Goal: Task Accomplishment & Management: Manage account settings

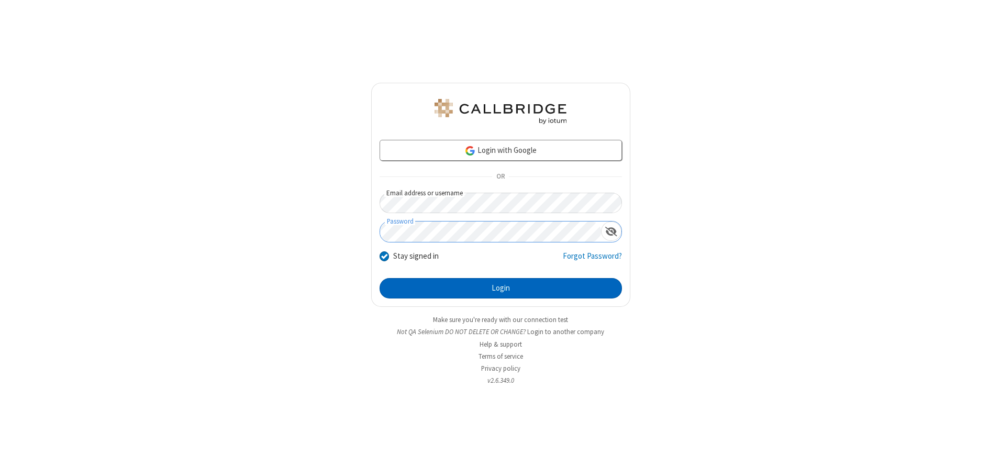
click at [500, 288] on button "Login" at bounding box center [500, 288] width 242 height 21
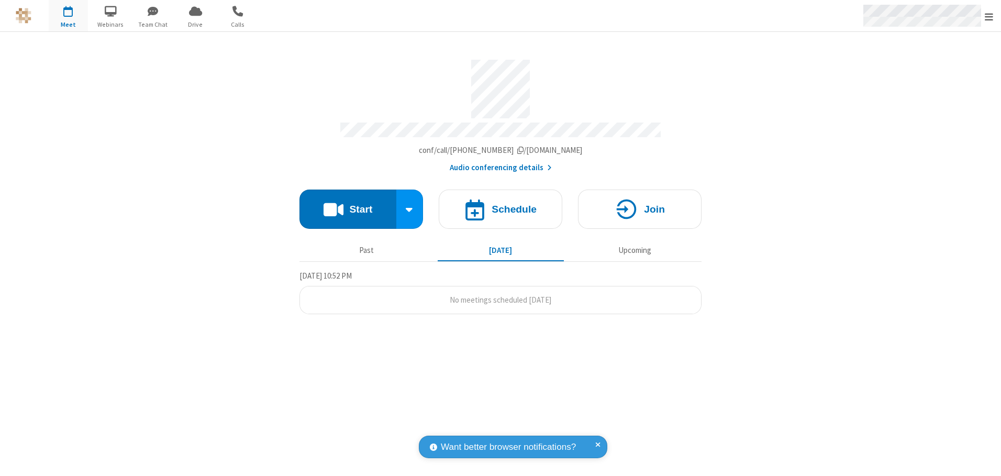
click at [989, 16] on span "Open menu" at bounding box center [988, 17] width 8 height 10
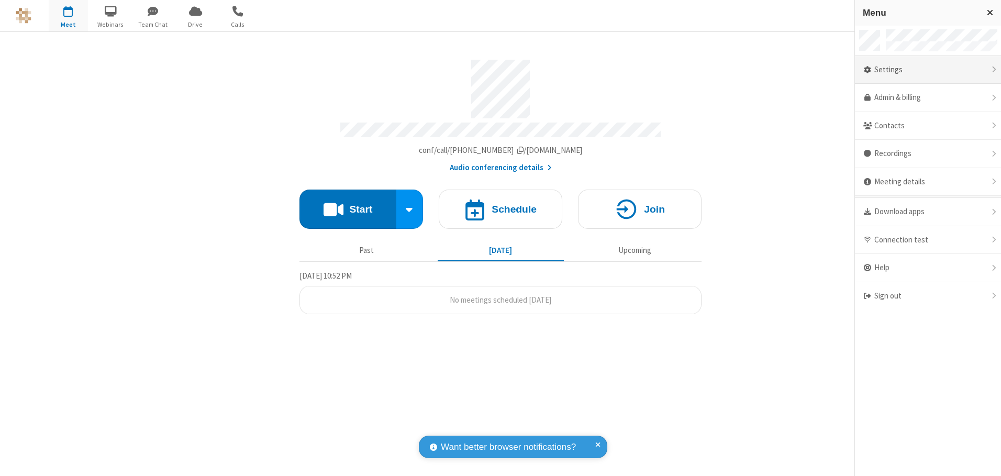
click at [927, 70] on div "Settings" at bounding box center [928, 70] width 146 height 28
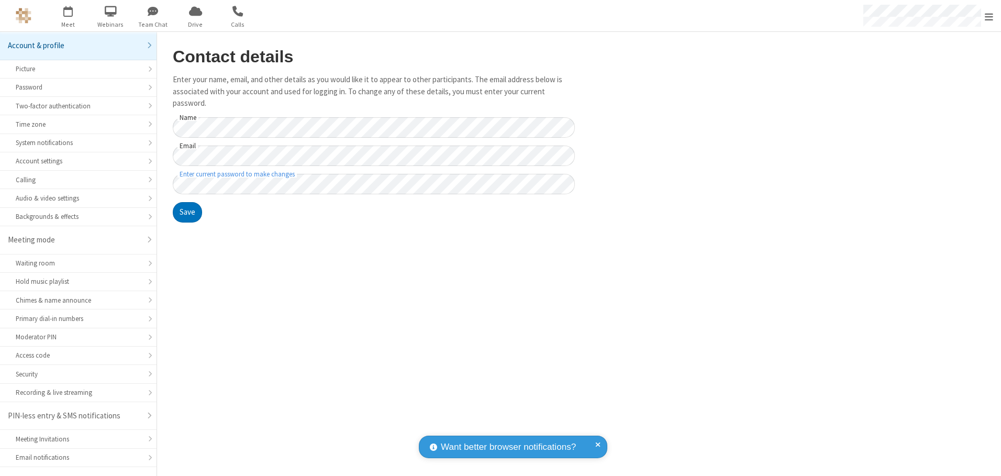
scroll to position [18, 0]
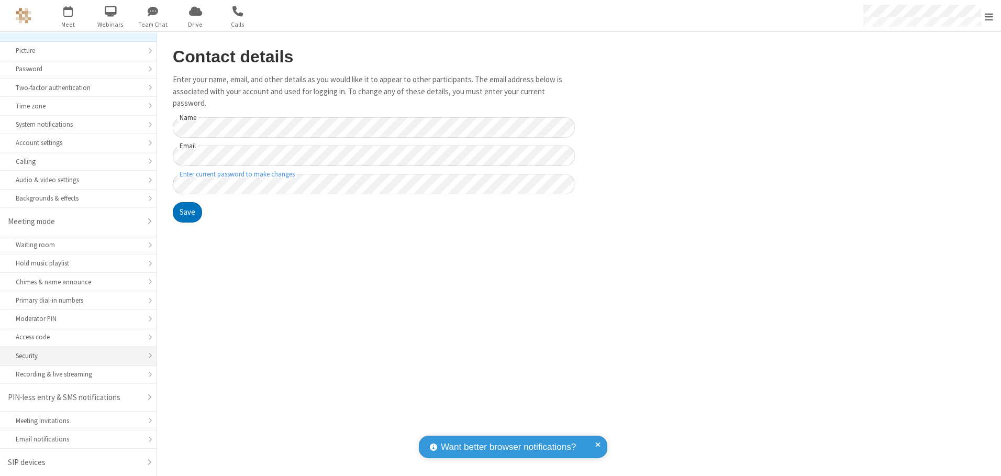
click at [74, 355] on div "Security" at bounding box center [78, 356] width 125 height 10
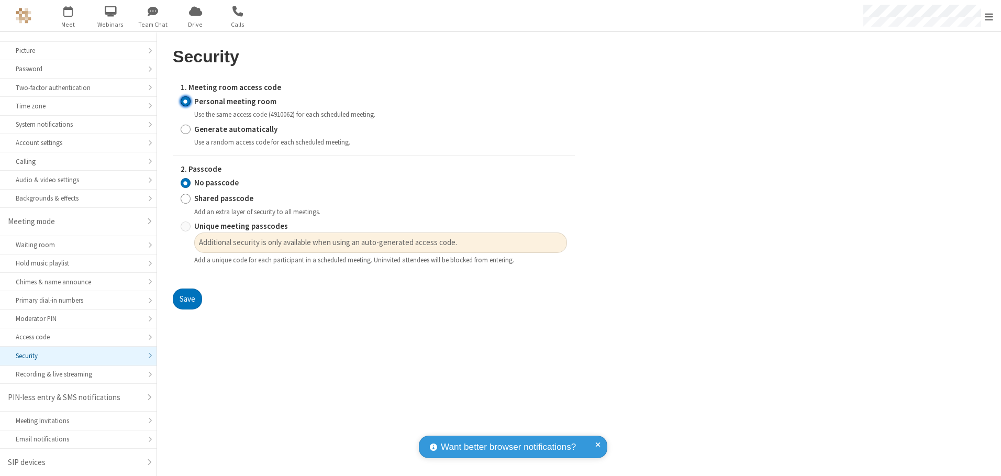
click at [185, 101] on input "Personal meeting room" at bounding box center [186, 101] width 10 height 11
click at [185, 183] on input "No passcode" at bounding box center [186, 182] width 10 height 11
click at [187, 299] on button "Save" at bounding box center [187, 298] width 29 height 21
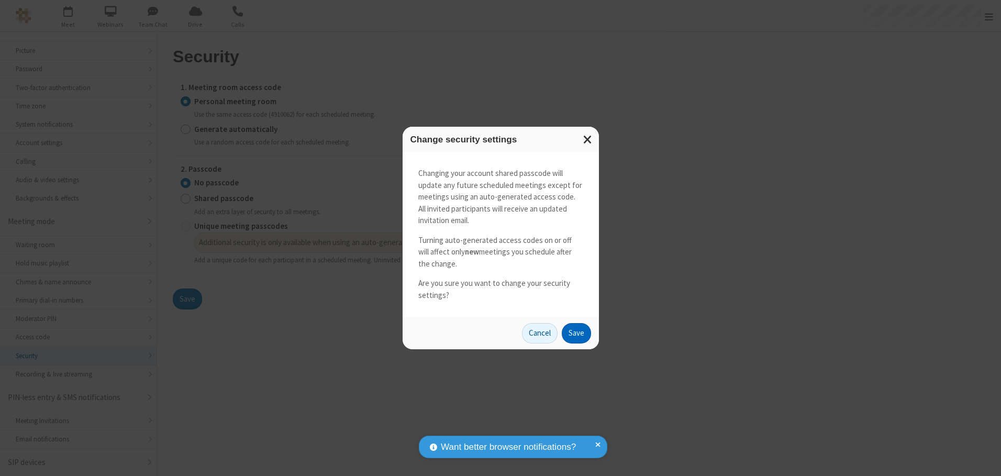
click at [576, 333] on button "Save" at bounding box center [576, 333] width 29 height 21
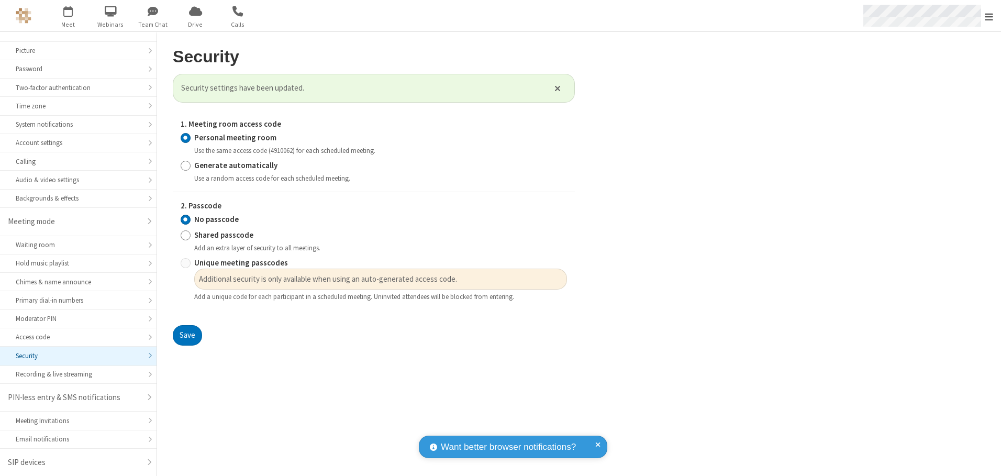
click at [989, 16] on span "Open menu" at bounding box center [988, 17] width 8 height 10
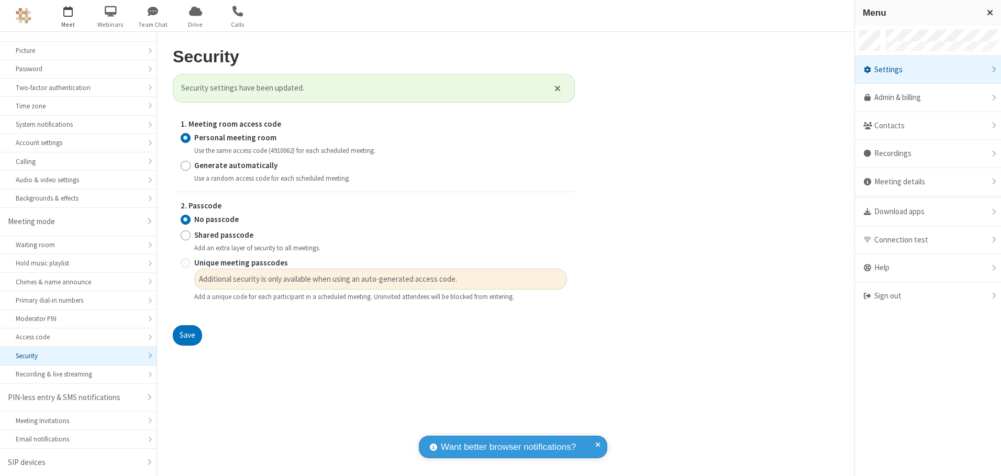
click at [68, 16] on span "button" at bounding box center [68, 11] width 39 height 18
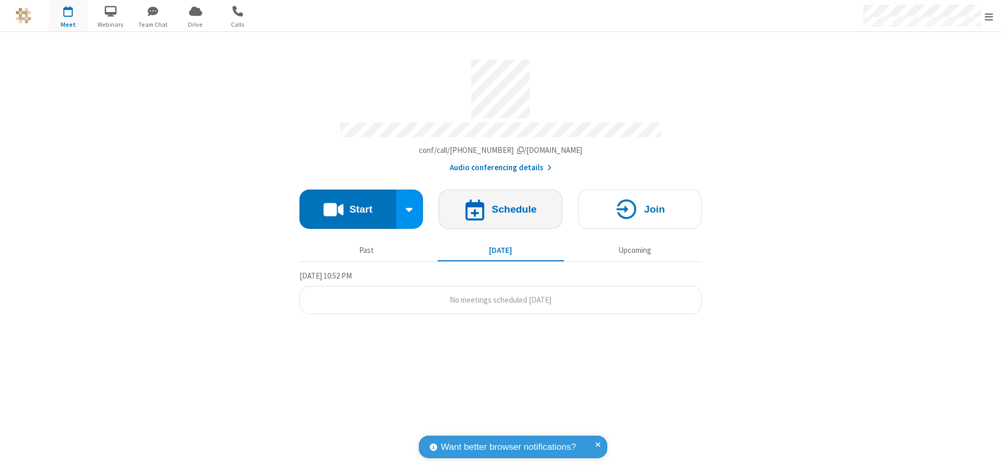
click at [500, 205] on h4 "Schedule" at bounding box center [513, 209] width 45 height 10
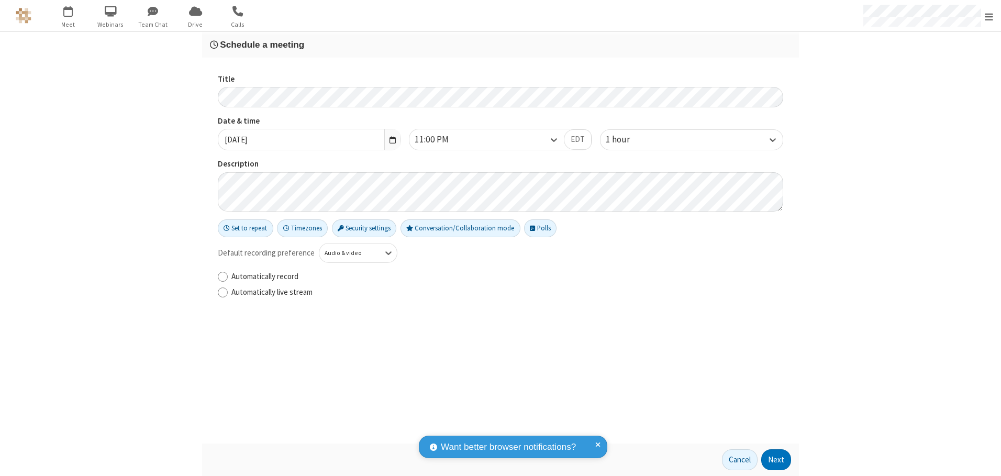
click at [500, 44] on h3 "Schedule a meeting" at bounding box center [500, 45] width 581 height 10
click at [776, 459] on button "Next" at bounding box center [776, 459] width 30 height 21
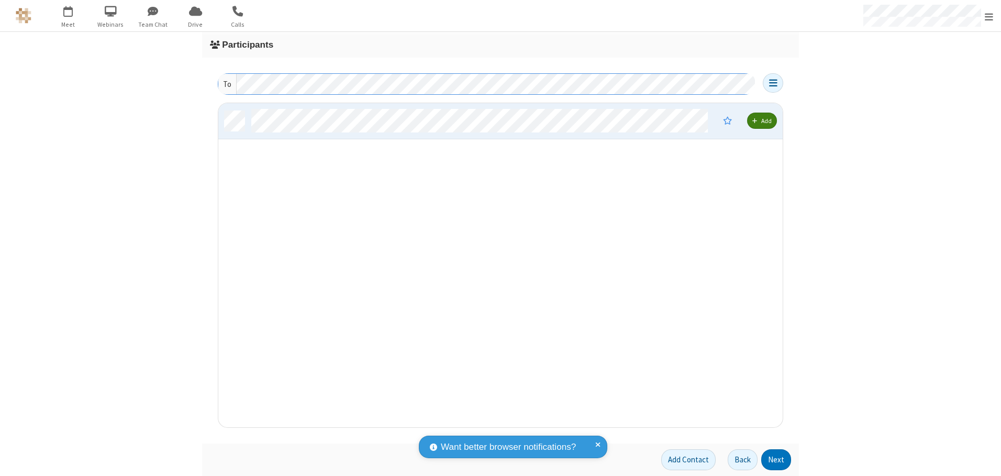
scroll to position [316, 556]
click at [776, 459] on button "Next" at bounding box center [776, 459] width 30 height 21
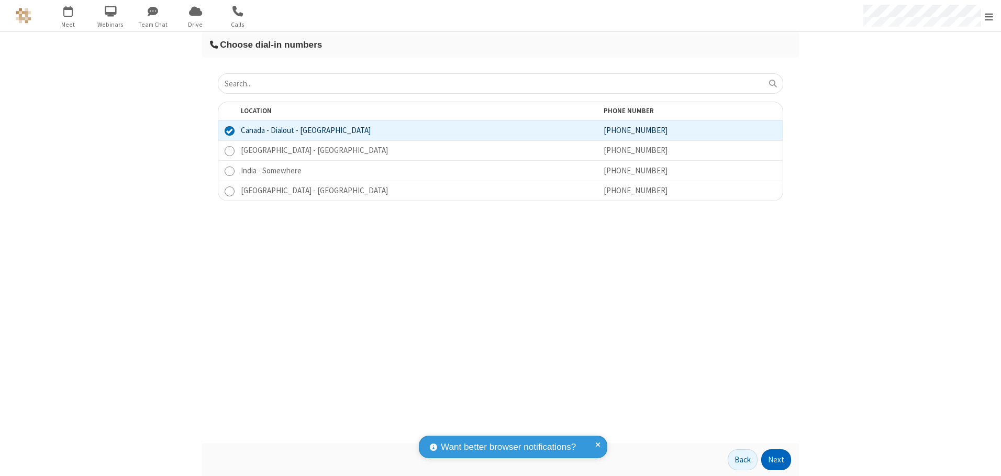
click at [776, 459] on button "Next" at bounding box center [776, 459] width 30 height 21
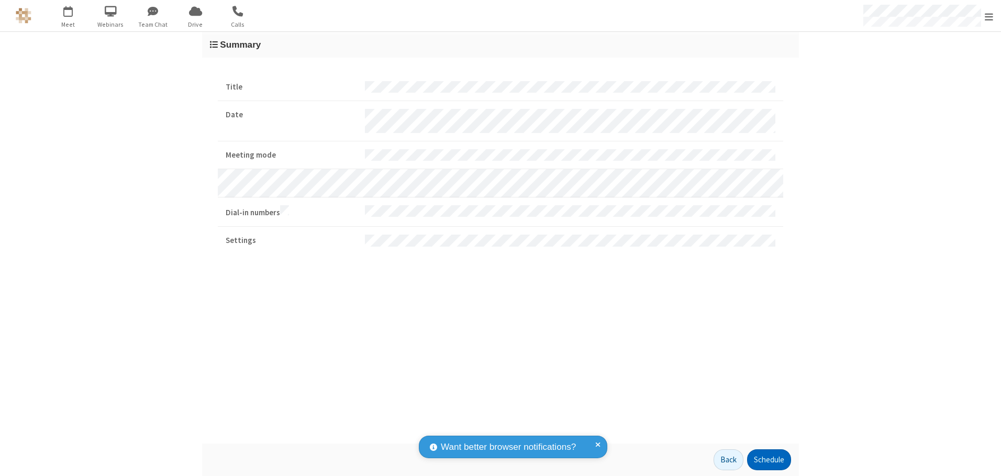
click at [768, 459] on button "Schedule" at bounding box center [769, 459] width 44 height 21
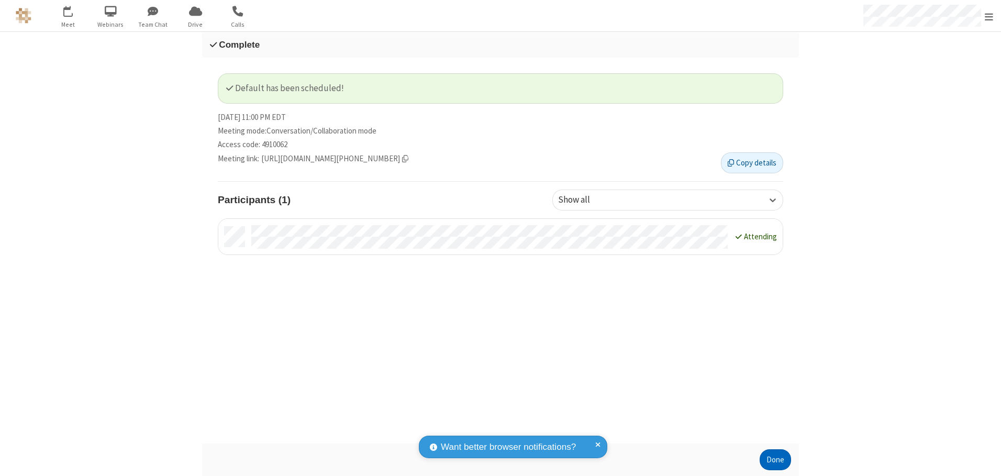
click at [775, 459] on button "Done" at bounding box center [774, 459] width 31 height 21
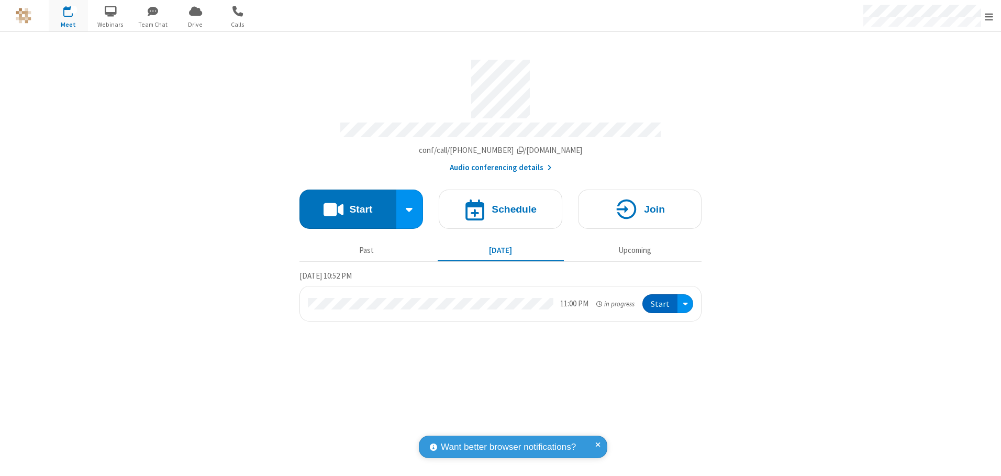
click at [660, 300] on button "Start" at bounding box center [659, 303] width 35 height 19
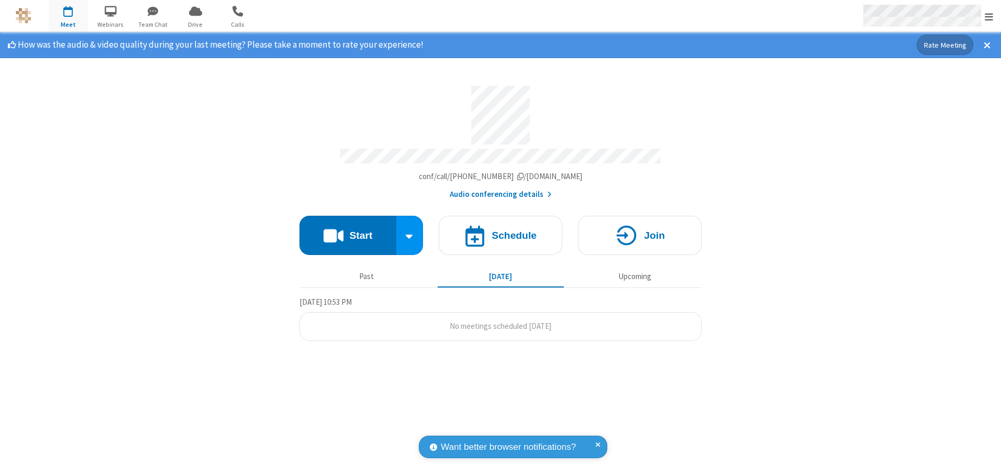
click at [989, 16] on span "Open menu" at bounding box center [988, 17] width 8 height 10
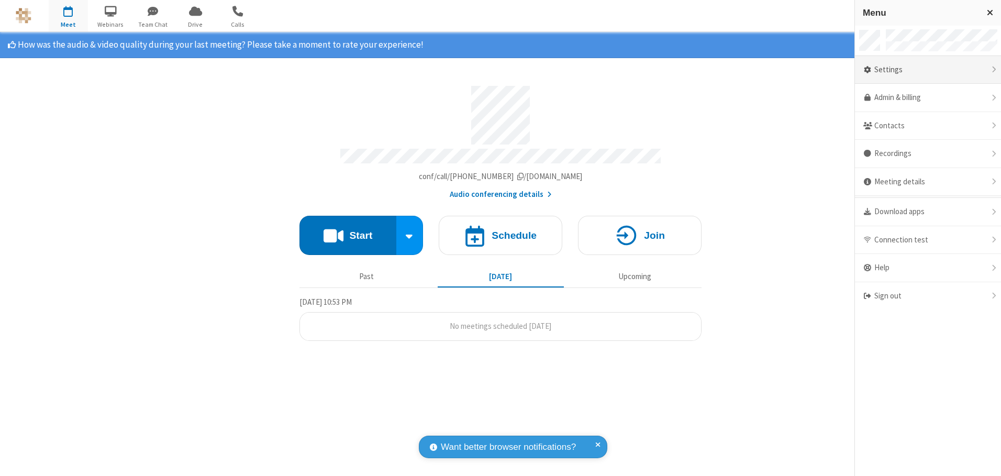
click at [927, 70] on div "Settings" at bounding box center [928, 70] width 146 height 28
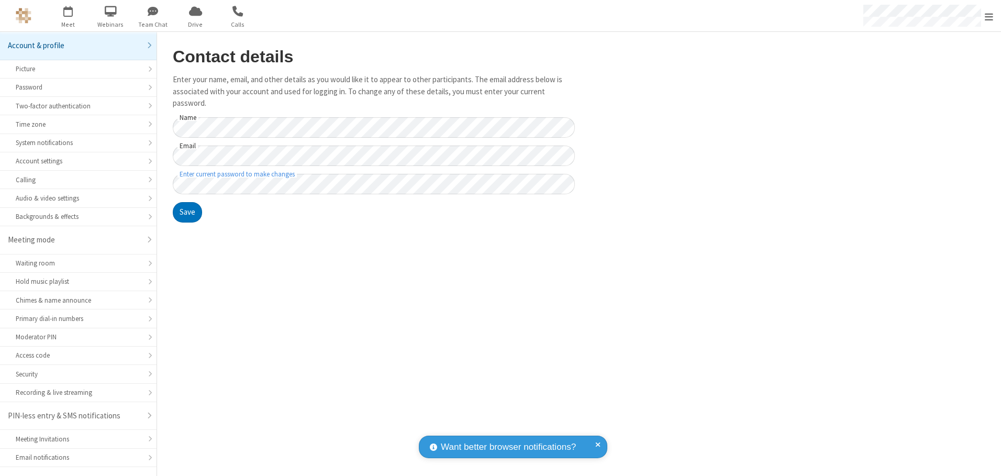
scroll to position [18, 0]
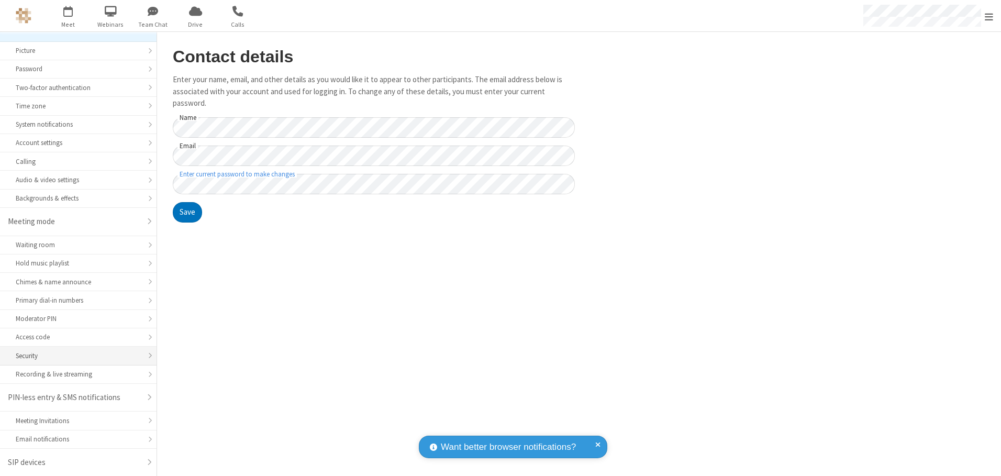
click at [74, 355] on div "Security" at bounding box center [78, 356] width 125 height 10
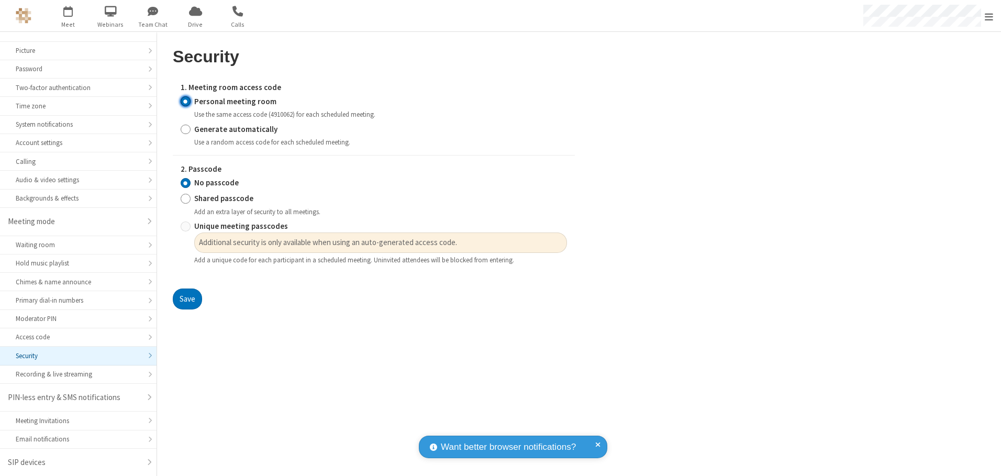
click at [185, 101] on input "Personal meeting room" at bounding box center [186, 101] width 10 height 11
click at [185, 183] on input "No passcode" at bounding box center [186, 182] width 10 height 11
click at [187, 299] on button "Save" at bounding box center [187, 298] width 29 height 21
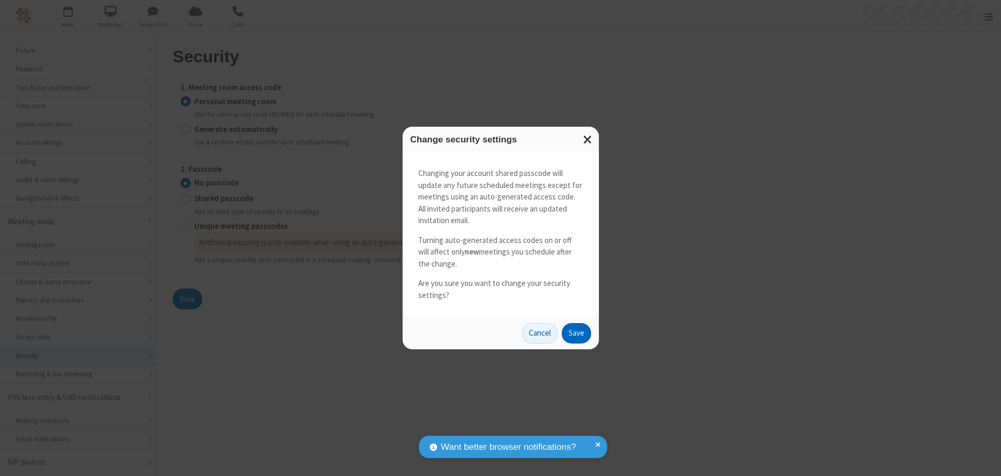
click at [576, 333] on button "Save" at bounding box center [576, 333] width 29 height 21
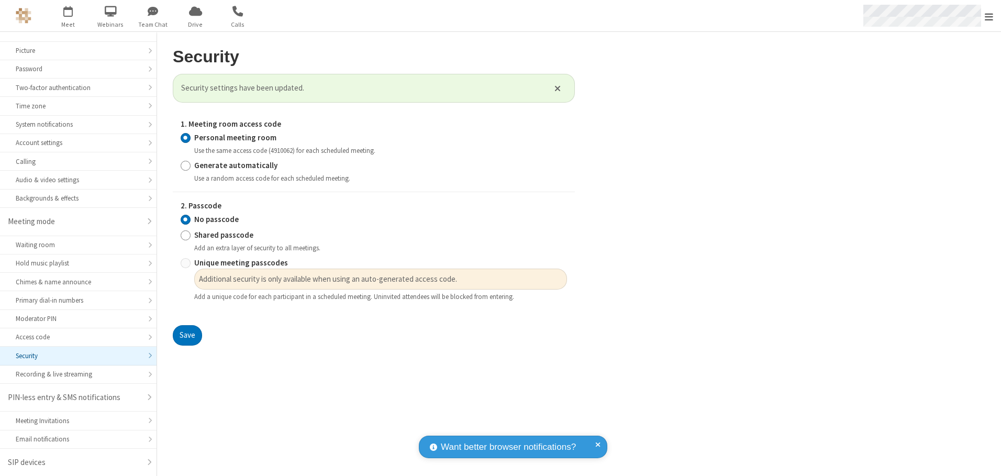
click at [989, 16] on span "Open menu" at bounding box center [988, 17] width 8 height 10
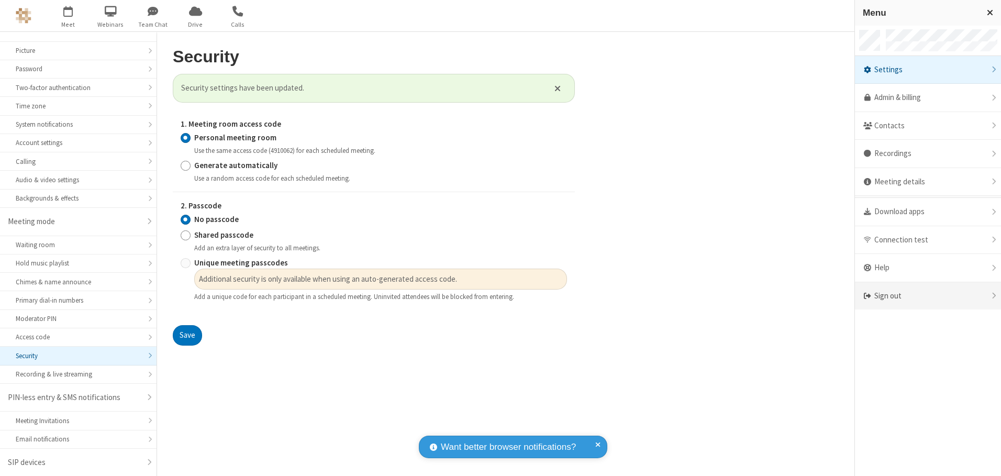
click at [927, 296] on div "Sign out" at bounding box center [928, 296] width 146 height 28
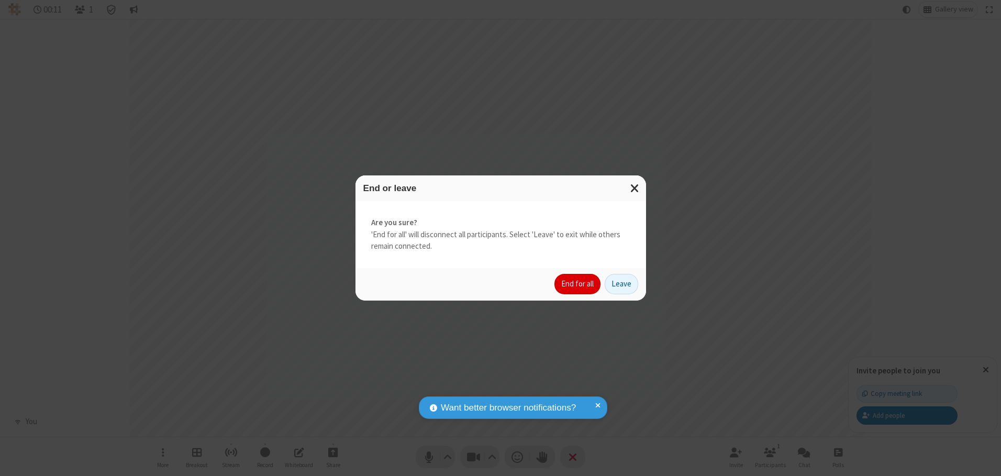
click at [578, 284] on button "End for all" at bounding box center [577, 284] width 46 height 21
